Goal: Task Accomplishment & Management: Complete application form

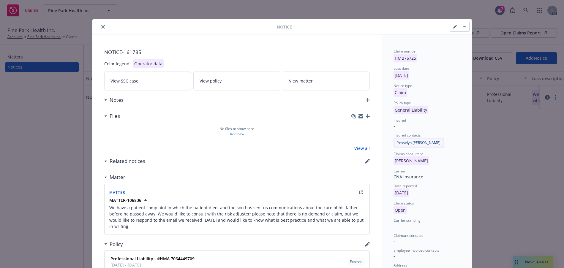
click at [450, 31] on button "button" at bounding box center [455, 27] width 10 height 10
select select "GENERAL_LIABILITY"
select select "open"
select select "CLAIM"
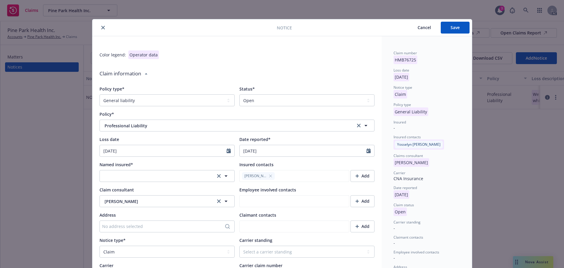
type textarea "x"
click at [364, 106] on select "Select a status Closed Open" at bounding box center [306, 100] width 135 height 12
select select "closed"
click at [239, 106] on select "Select a status Closed Open" at bounding box center [306, 100] width 135 height 12
click at [223, 180] on icon "button" at bounding box center [226, 176] width 7 height 7
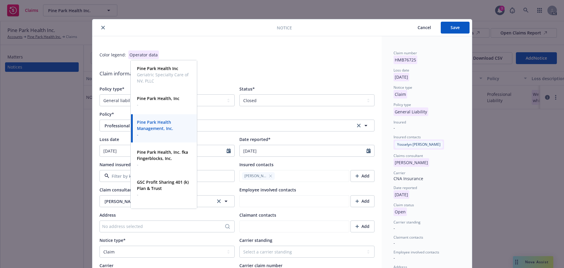
click at [165, 127] on strong "Pine Park Health Management, Inc." at bounding box center [155, 125] width 36 height 12
type textarea "x"
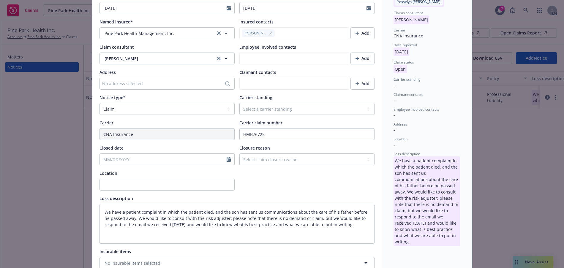
scroll to position [149, 0]
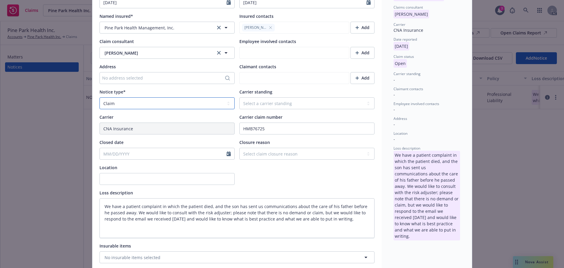
click at [226, 109] on select "Select a notice type Claim Incident/Occurence/Circumstance" at bounding box center [167, 103] width 135 height 12
select select "INCIDENT_OCCURENCE_CIRCUMSTANCE"
click at [101, 109] on select "Select a notice type Claim Incident/Occurence/Circumstance" at bounding box center [167, 103] width 135 height 12
type textarea "x"
click at [365, 160] on select "Select claim closure reason Administrative closure Closed Closed no liability f…" at bounding box center [306, 154] width 135 height 12
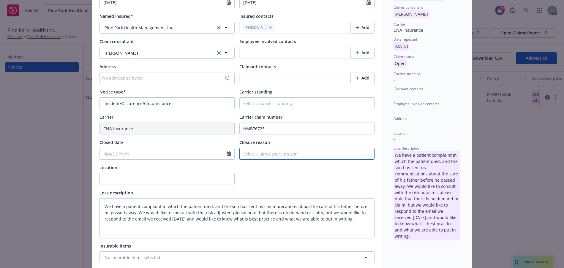
select select "report-only-claim"
click at [239, 160] on select "Select claim closure reason Administrative closure Closed Closed no liability f…" at bounding box center [306, 154] width 135 height 12
type textarea "x"
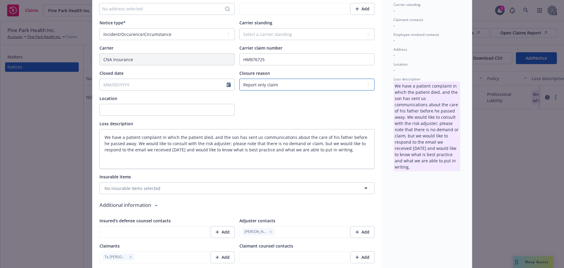
scroll to position [238, 0]
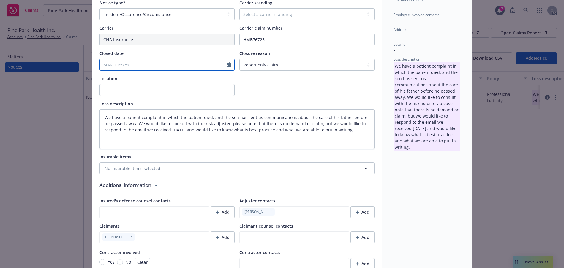
click at [227, 67] on icon "Calendar" at bounding box center [229, 64] width 4 height 5
select select "9"
click at [120, 201] on span "22" at bounding box center [118, 198] width 9 height 7
type textarea "x"
type input "[DATE]"
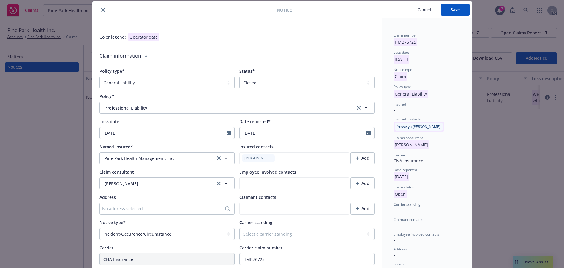
scroll to position [1, 0]
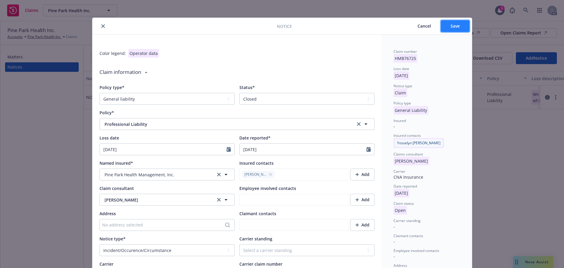
click at [451, 29] on span "Save" at bounding box center [455, 26] width 9 height 6
type textarea "x"
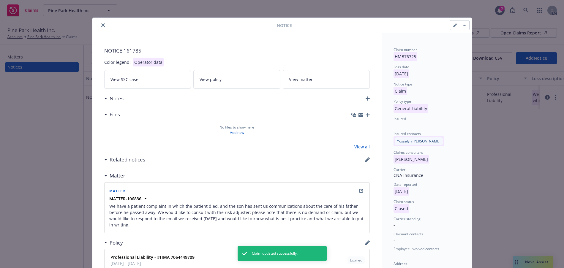
click at [105, 27] on icon "close" at bounding box center [103, 25] width 4 height 4
